Goal: Find specific page/section: Find specific page/section

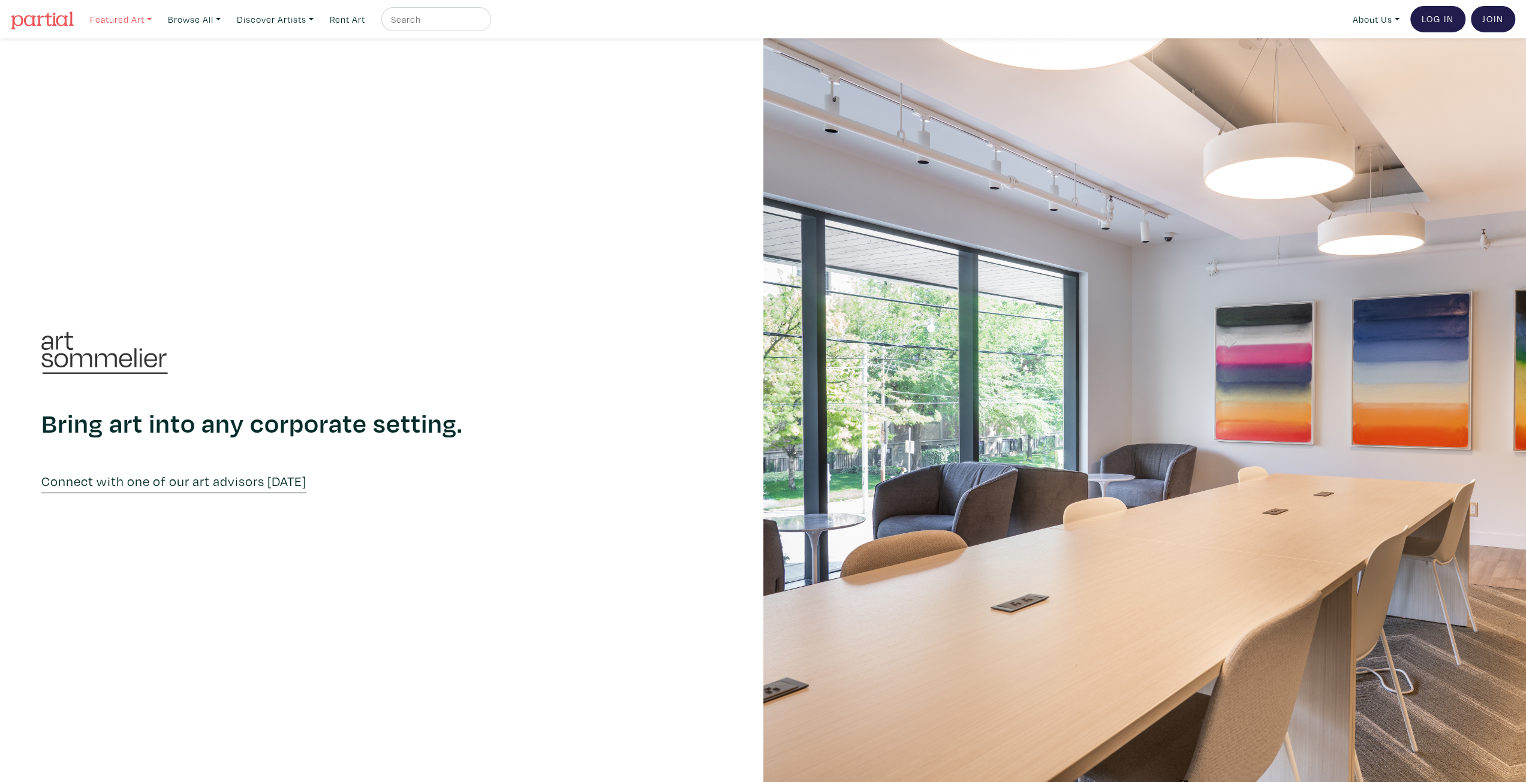
click at [143, 22] on link "Featured Art" at bounding box center [121, 19] width 73 height 25
click at [289, 19] on link "Discover Artists" at bounding box center [275, 19] width 88 height 25
click at [130, 23] on link "Featured Art" at bounding box center [121, 19] width 73 height 25
click at [122, 66] on link "Landscapes" at bounding box center [145, 69] width 98 height 11
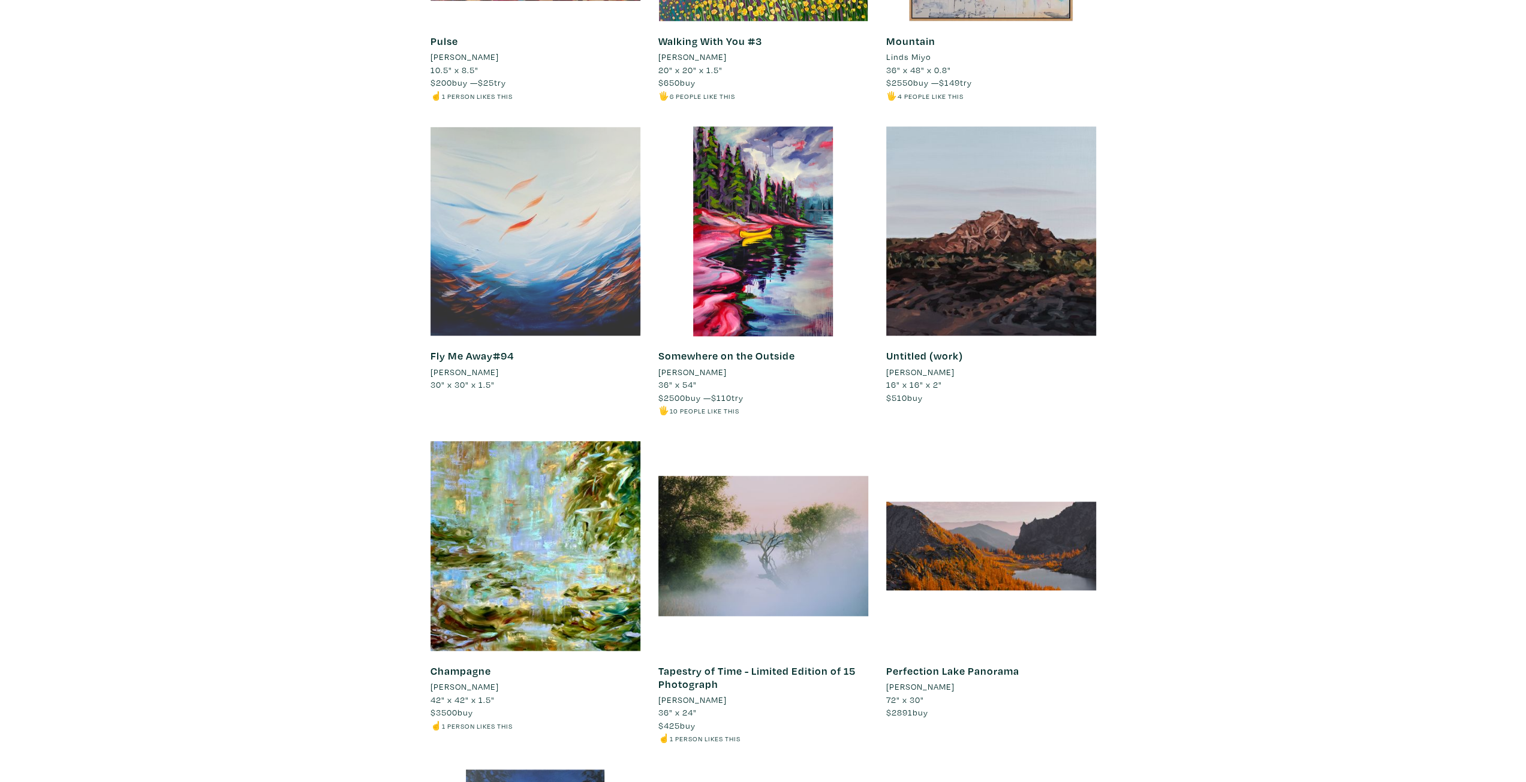
scroll to position [1045, 0]
